Goal: Information Seeking & Learning: Learn about a topic

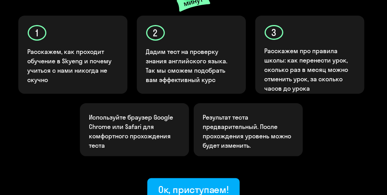
scroll to position [195, 0]
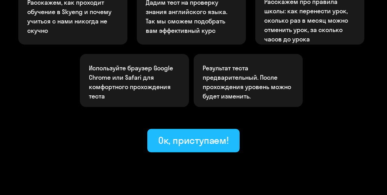
click at [187, 145] on div "Ок, приступаем!" at bounding box center [193, 140] width 71 height 12
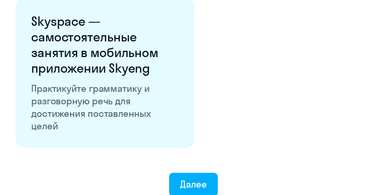
scroll to position [1522, 0]
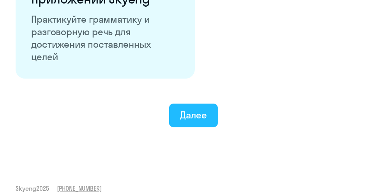
click at [195, 121] on button "Далее" at bounding box center [193, 114] width 49 height 23
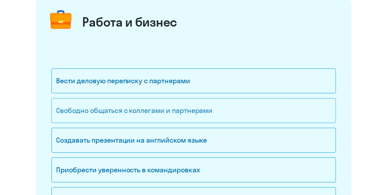
scroll to position [117, 0]
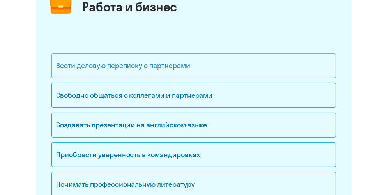
click at [181, 74] on div "Вести деловую переписку с партнерами" at bounding box center [193, 65] width 285 height 25
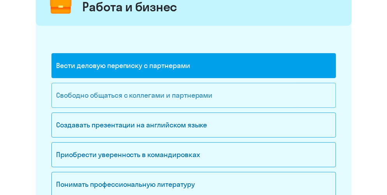
click at [160, 94] on div "Свободно общаться с коллегами и партнерами" at bounding box center [193, 95] width 285 height 25
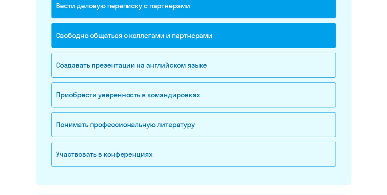
scroll to position [195, 0]
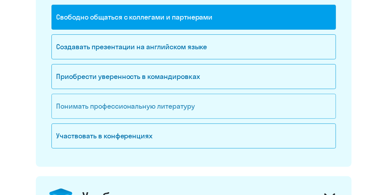
click at [125, 103] on div "Понимать профессиональную литературу" at bounding box center [193, 106] width 285 height 25
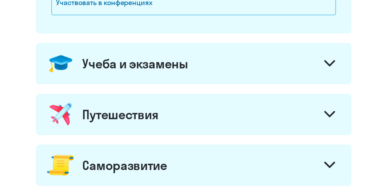
scroll to position [351, 0]
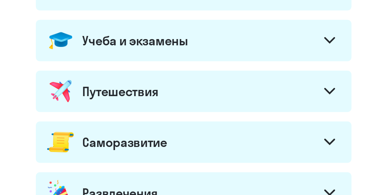
click at [327, 39] on icon at bounding box center [330, 40] width 11 height 7
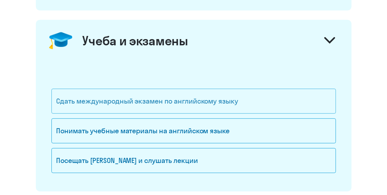
click at [280, 99] on div "Сдать международный экзамен по английскому языку" at bounding box center [193, 101] width 285 height 25
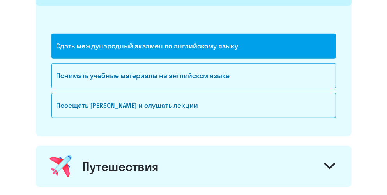
scroll to position [507, 0]
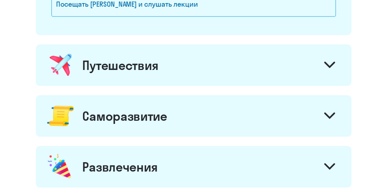
click at [331, 62] on icon at bounding box center [330, 65] width 11 height 7
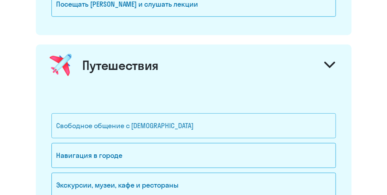
drag, startPoint x: 198, startPoint y: 118, endPoint x: 161, endPoint y: 117, distance: 36.7
click at [197, 118] on div "Свободное общение с [DEMOGRAPHIC_DATA]" at bounding box center [193, 125] width 285 height 25
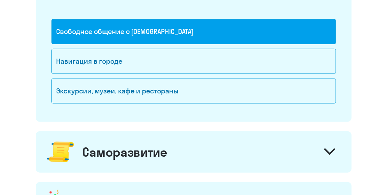
scroll to position [702, 0]
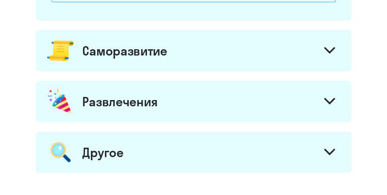
click at [327, 47] on icon at bounding box center [330, 50] width 11 height 7
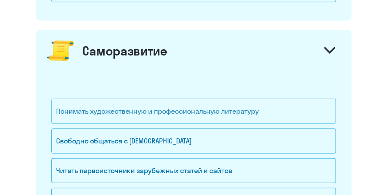
click at [109, 108] on div "Понимать художественную и профессиональную литературу" at bounding box center [193, 111] width 285 height 25
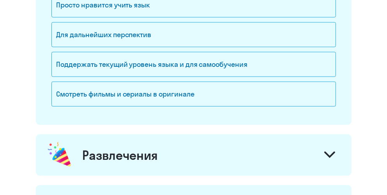
scroll to position [1014, 0]
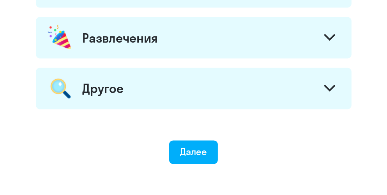
click at [198, 28] on div "Развлечения" at bounding box center [194, 37] width 316 height 41
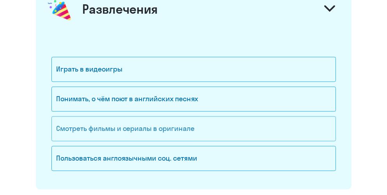
scroll to position [1053, 0]
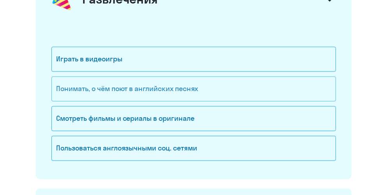
click at [205, 82] on div "Понимать, о чём поют в английских песнях" at bounding box center [193, 88] width 285 height 25
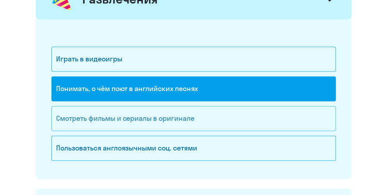
click at [211, 114] on div "Смотреть фильмы и сериалы в оригинале" at bounding box center [193, 118] width 285 height 25
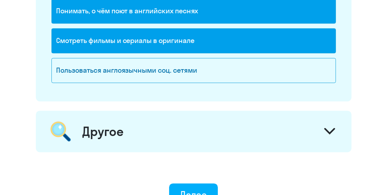
scroll to position [1170, 0]
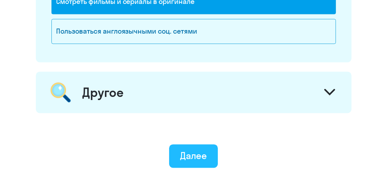
click at [188, 149] on div "Далее" at bounding box center [193, 155] width 27 height 12
